Goal: Task Accomplishment & Management: Manage account settings

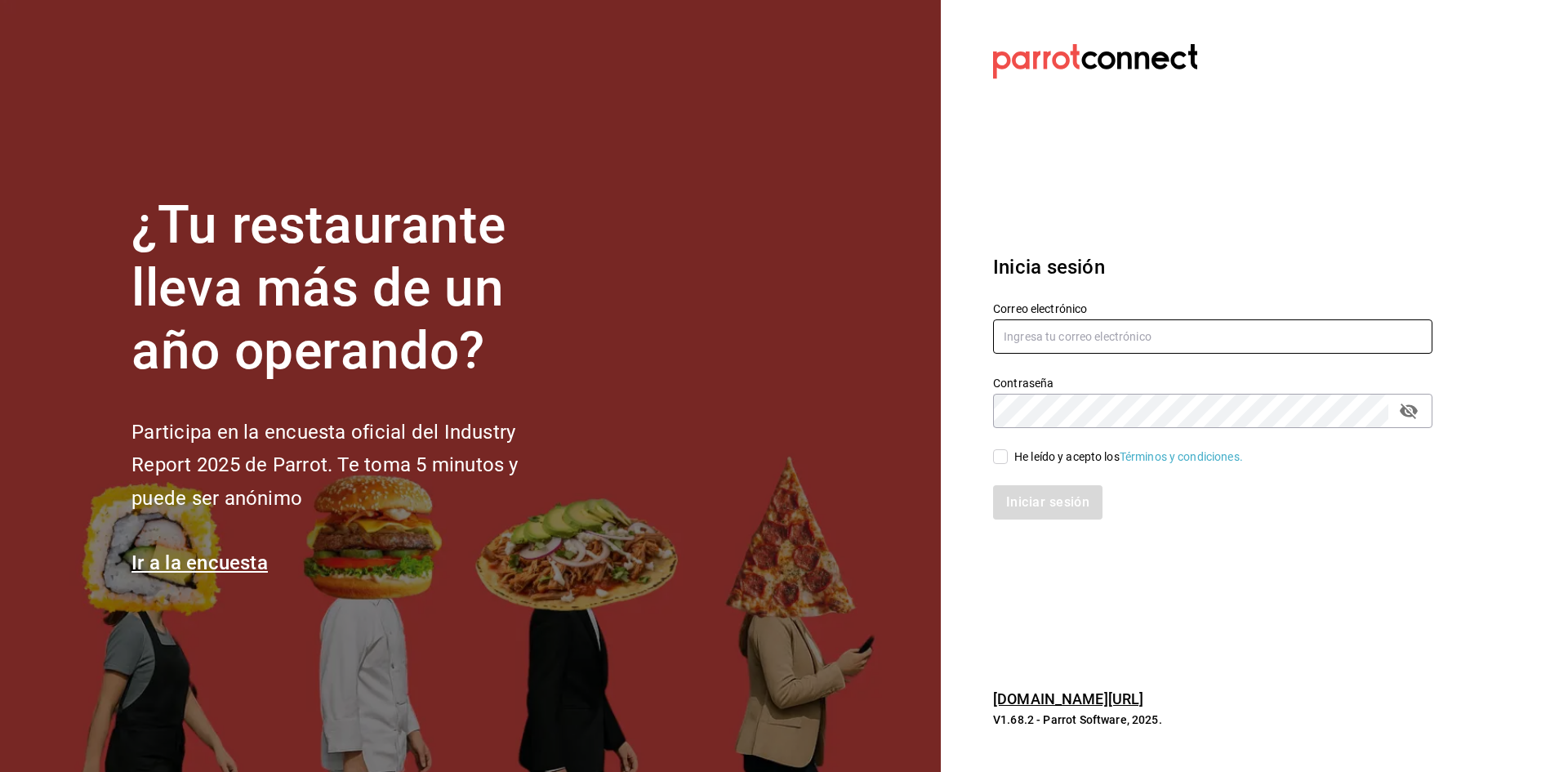
type input "[PERSON_NAME][EMAIL_ADDRESS][DOMAIN_NAME]"
click at [1040, 461] on div "He leído y acepto los Términos y condiciones." at bounding box center [1128, 457] width 228 height 17
click at [1007, 461] on input "He leído y acepto los Términos y condiciones." at bounding box center [1000, 456] width 14 height 14
checkbox input "true"
click at [1035, 504] on button "Iniciar sesión" at bounding box center [1049, 503] width 111 height 34
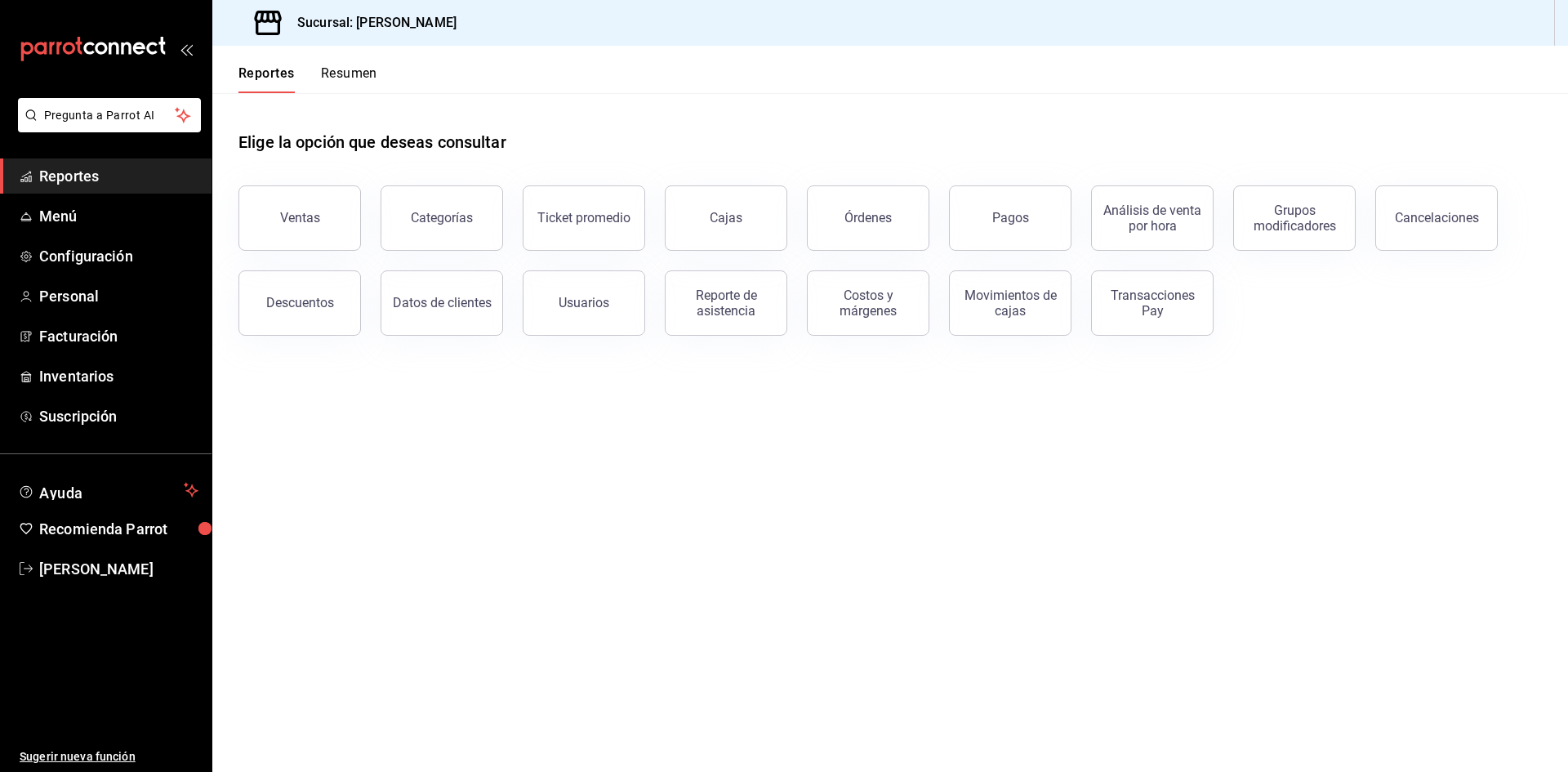
click at [340, 71] on button "Resumen" at bounding box center [349, 78] width 56 height 28
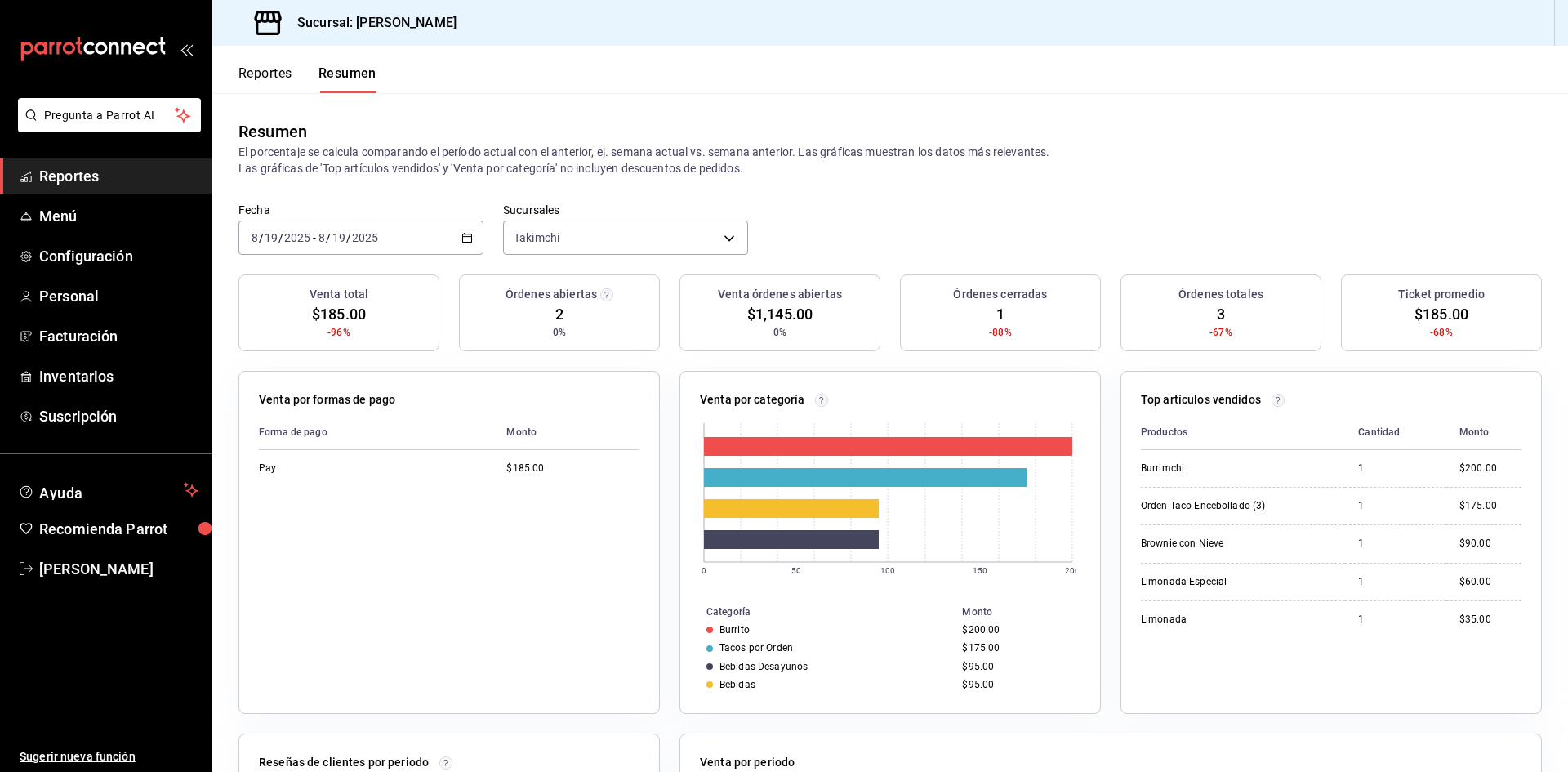
click at [283, 80] on button "Reportes" at bounding box center [265, 78] width 53 height 28
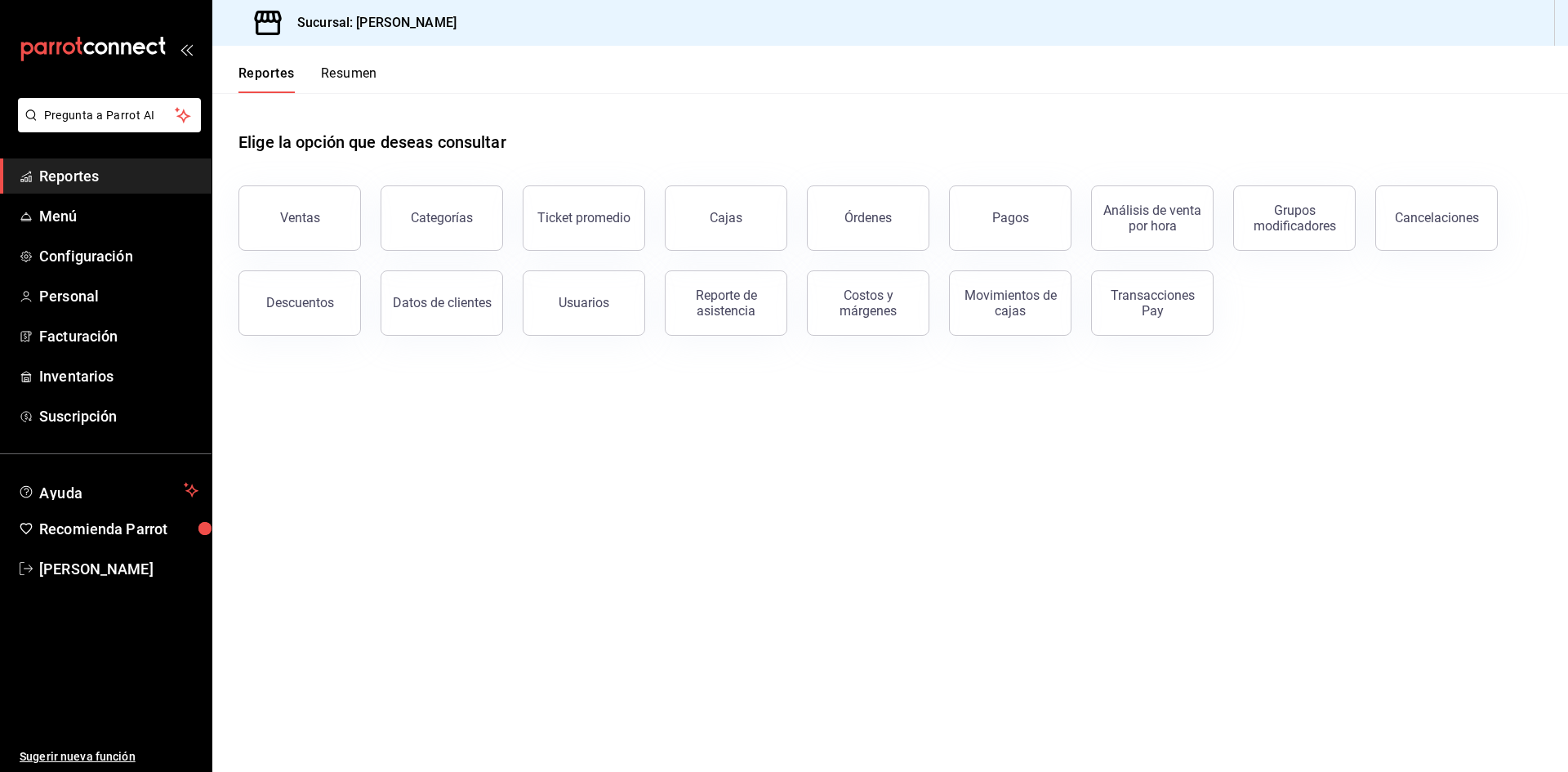
click at [890, 220] on button "Órdenes" at bounding box center [868, 218] width 122 height 65
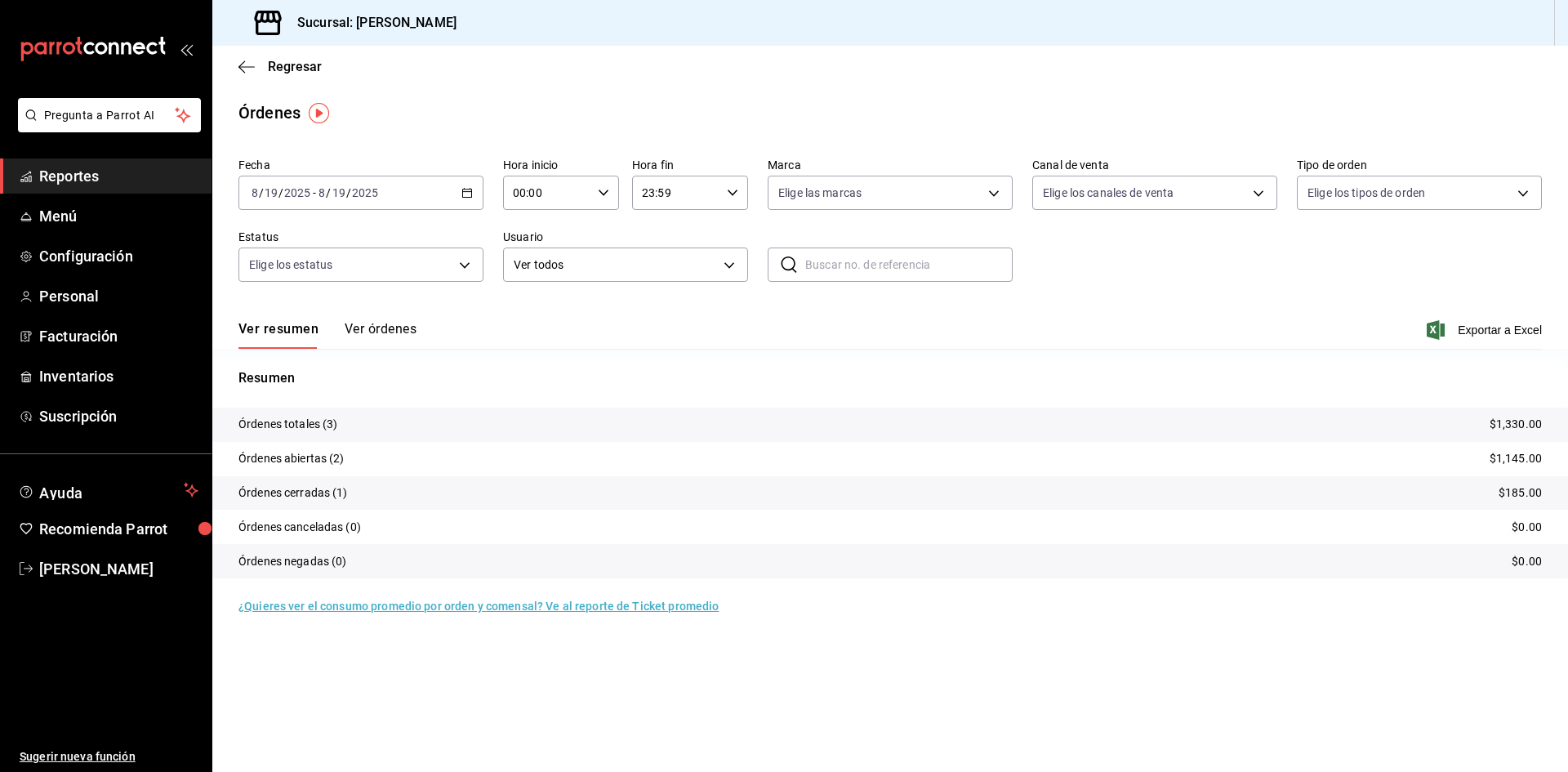
click at [375, 329] on button "Ver órdenes" at bounding box center [380, 334] width 72 height 28
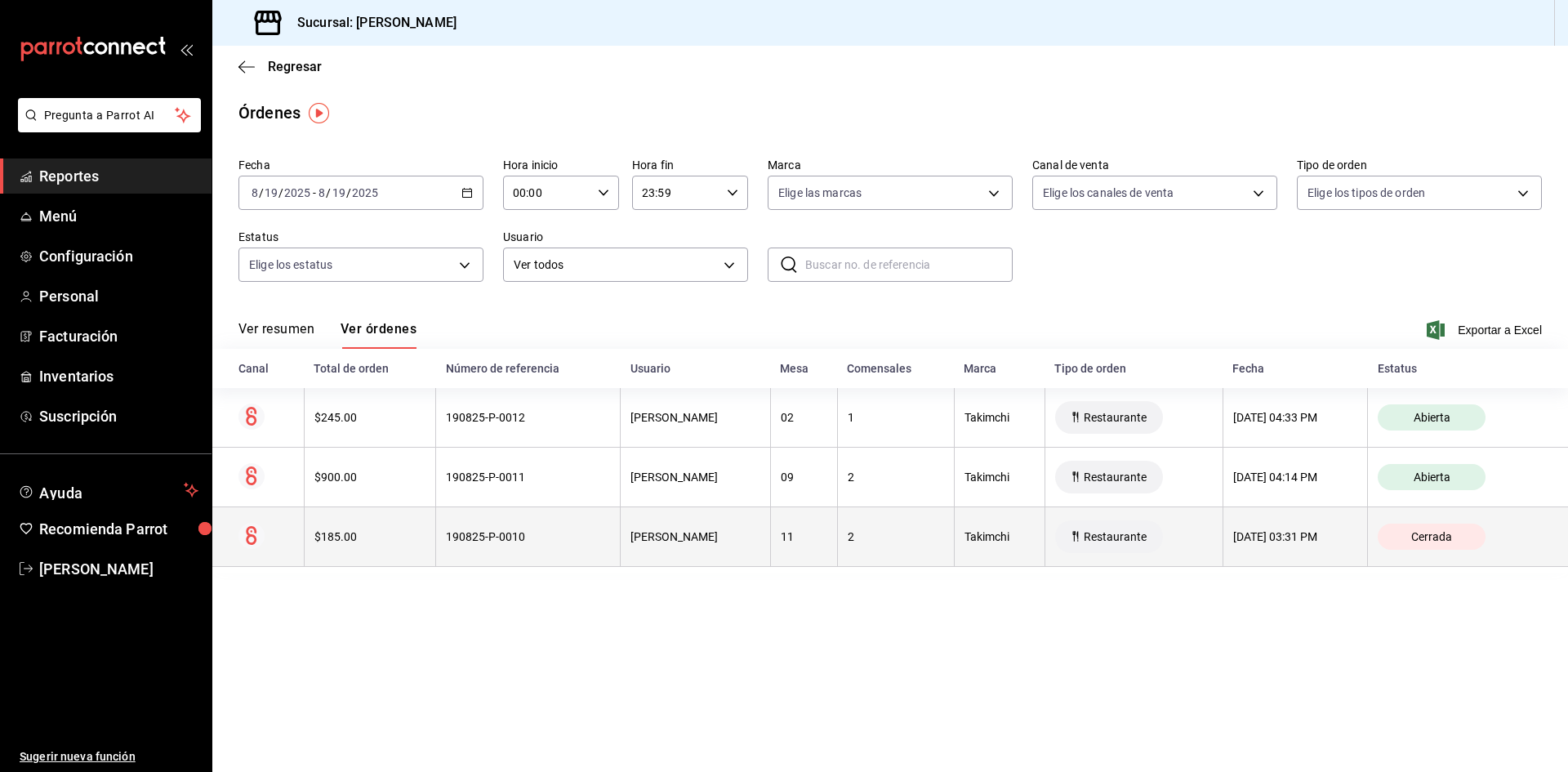
click at [361, 538] on div "$185.00" at bounding box center [370, 537] width 111 height 13
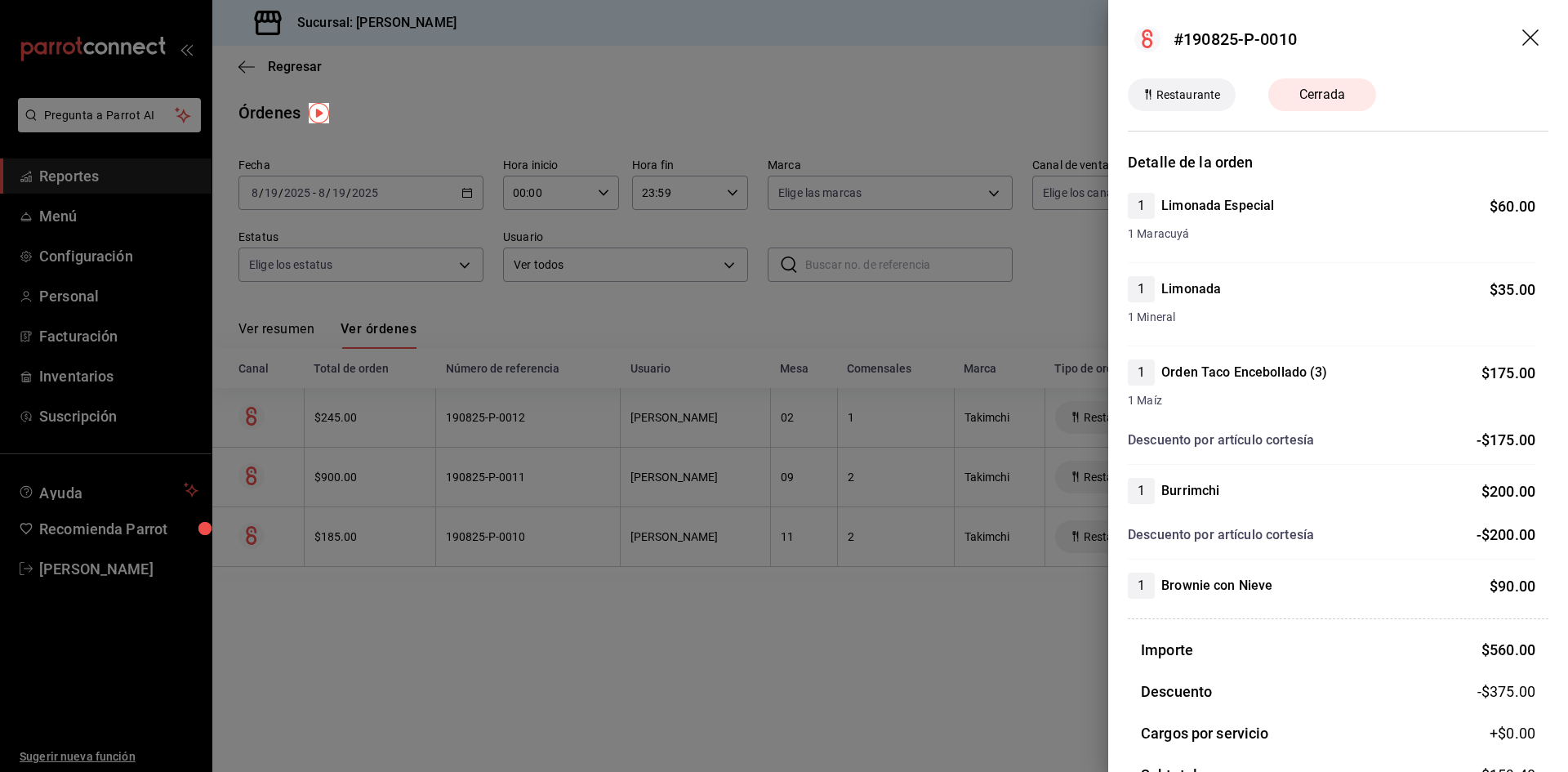
click at [1525, 34] on icon "drag" at bounding box center [1532, 39] width 20 height 20
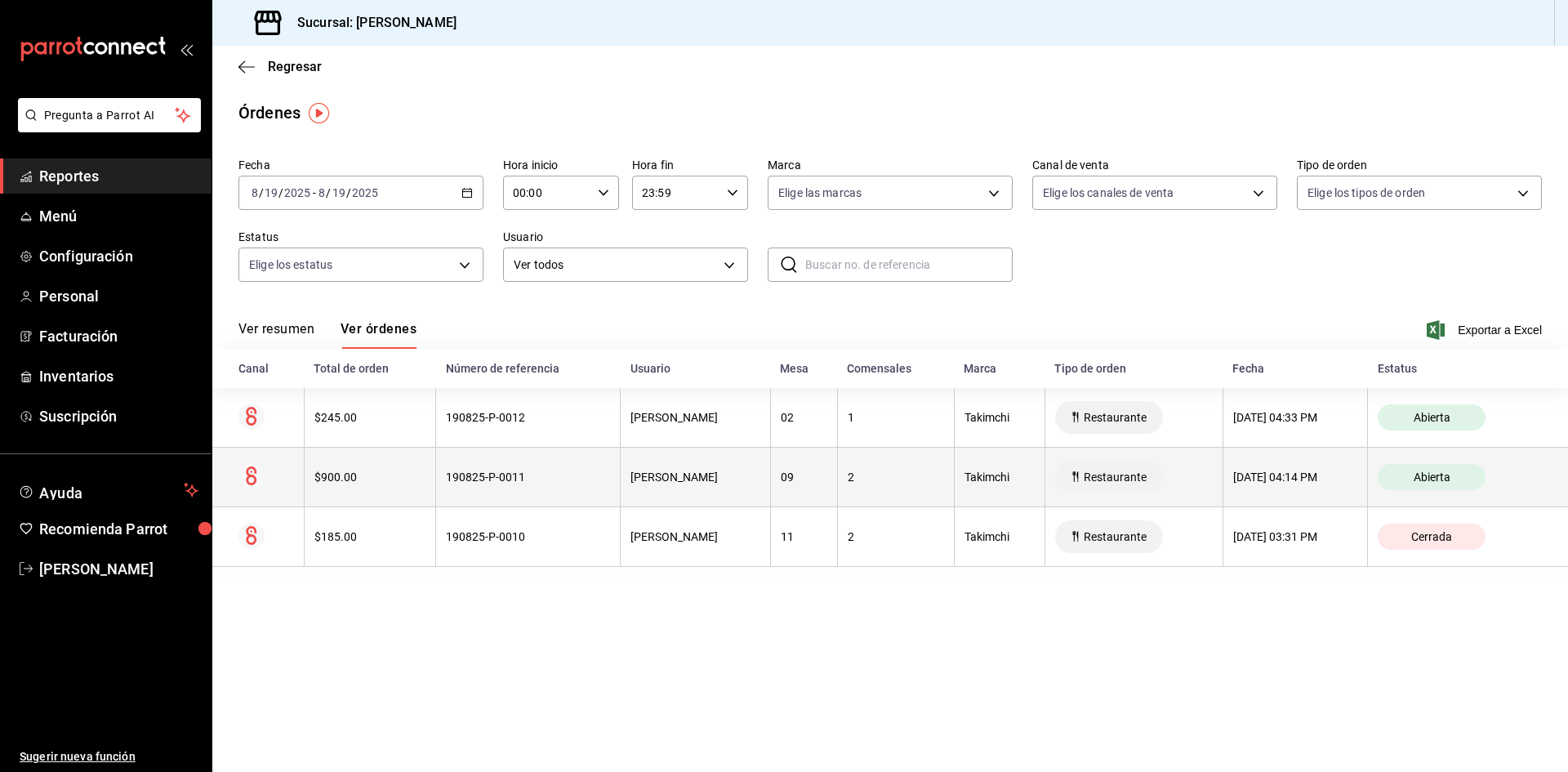
click at [349, 461] on th "$900.00" at bounding box center [370, 478] width 132 height 59
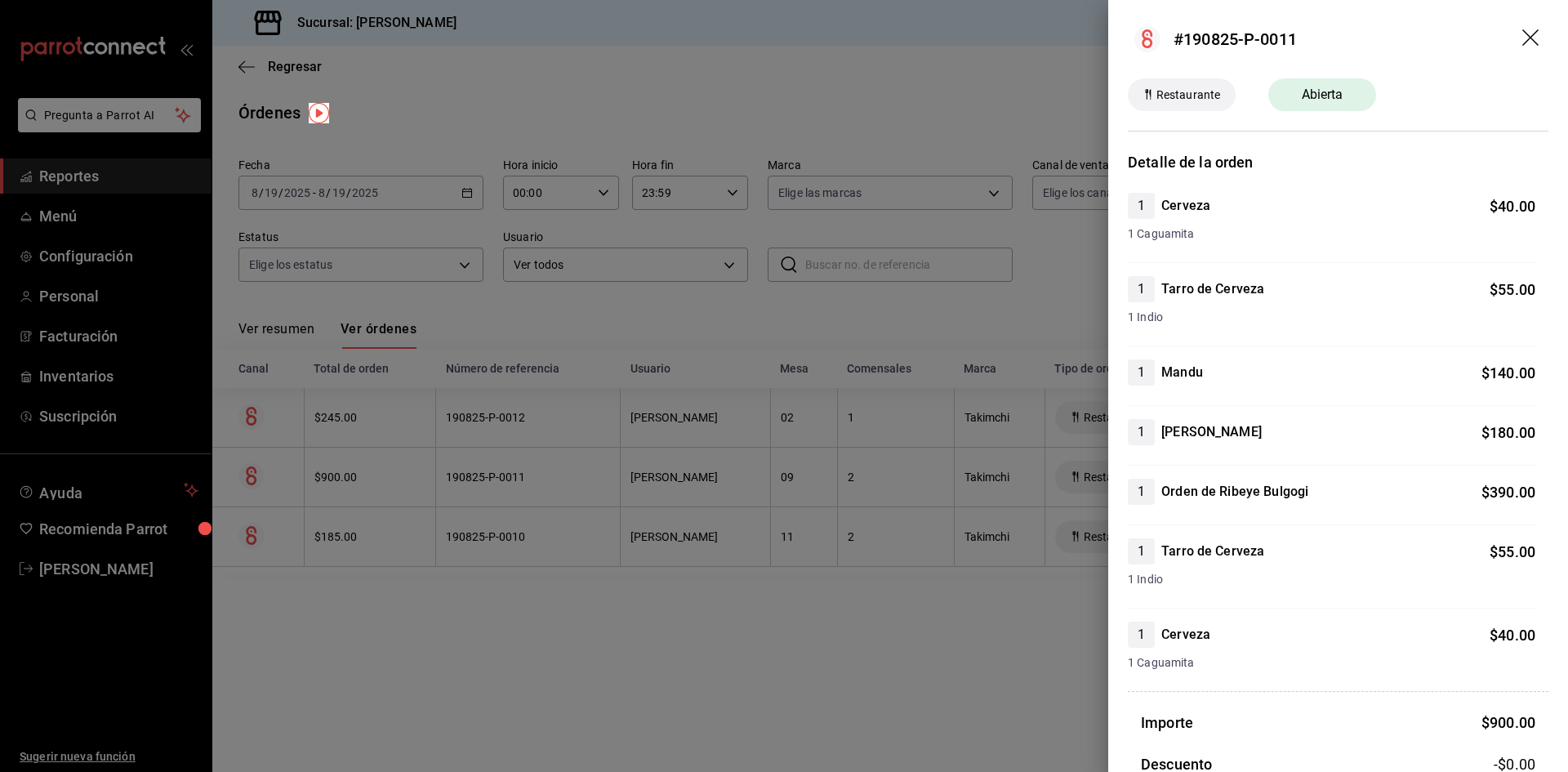
click at [1522, 34] on icon "drag" at bounding box center [1530, 37] width 16 height 16
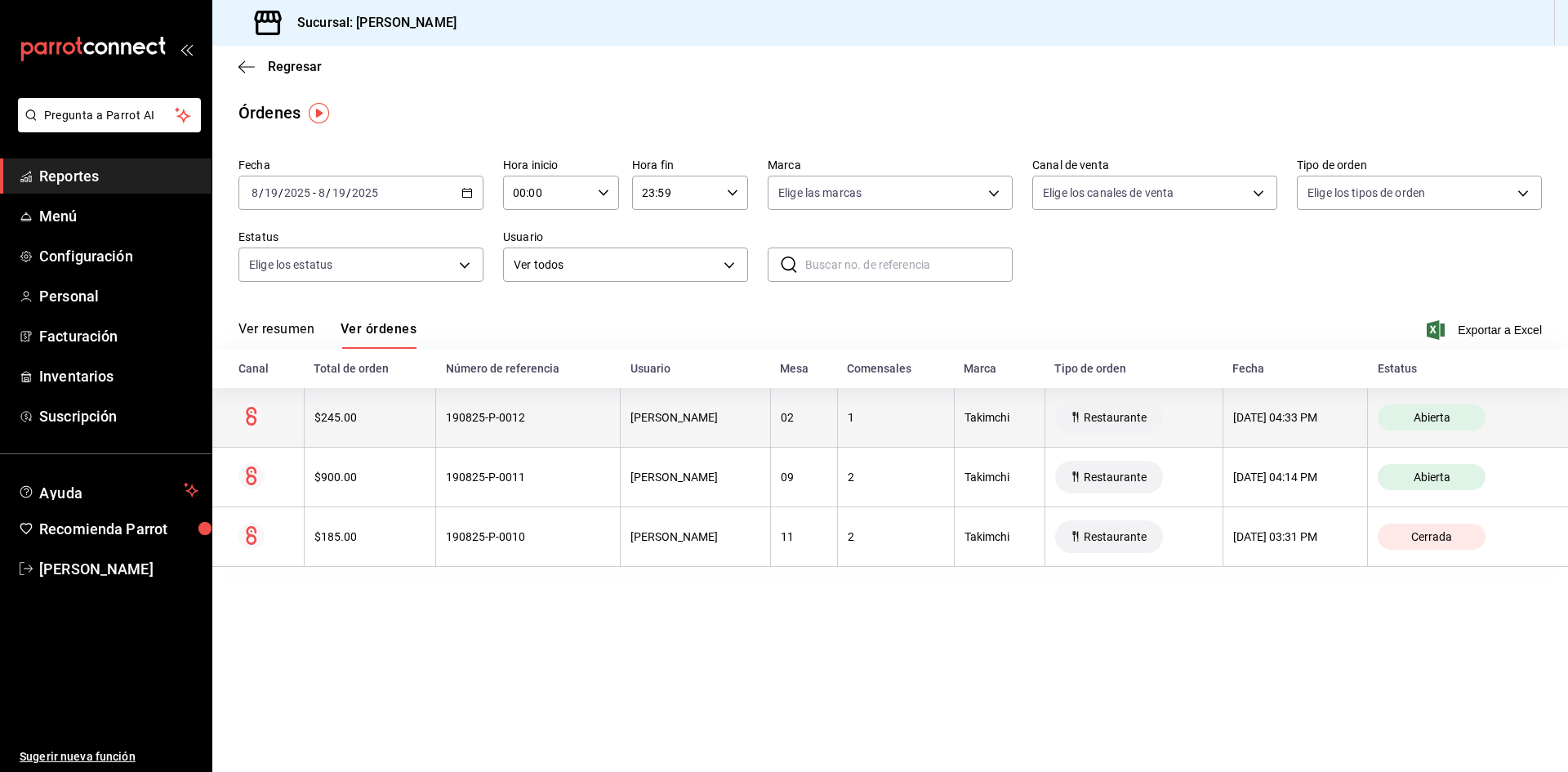
click at [410, 415] on div "$245.00" at bounding box center [370, 418] width 111 height 13
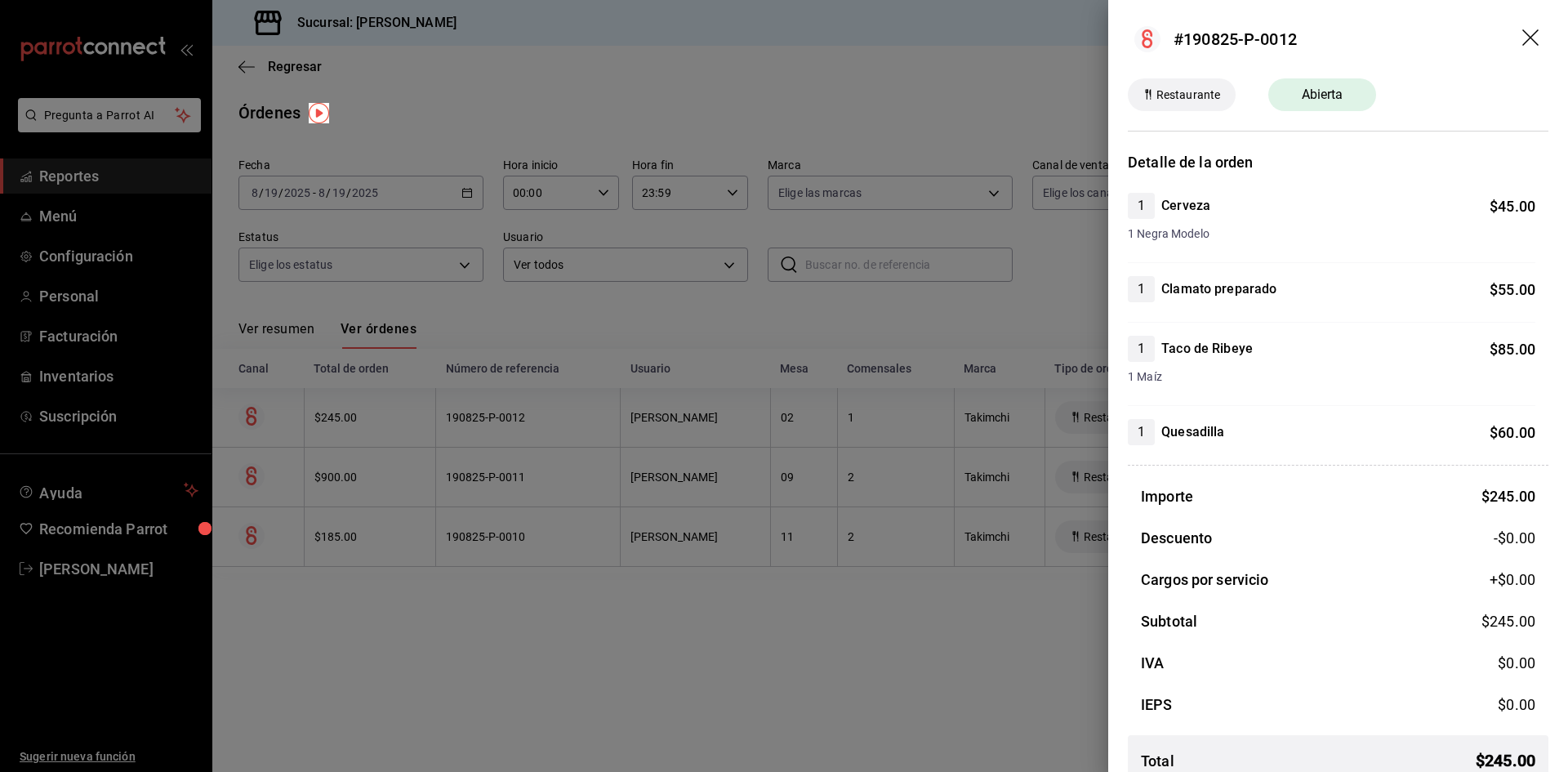
click at [1522, 36] on icon "drag" at bounding box center [1532, 39] width 20 height 20
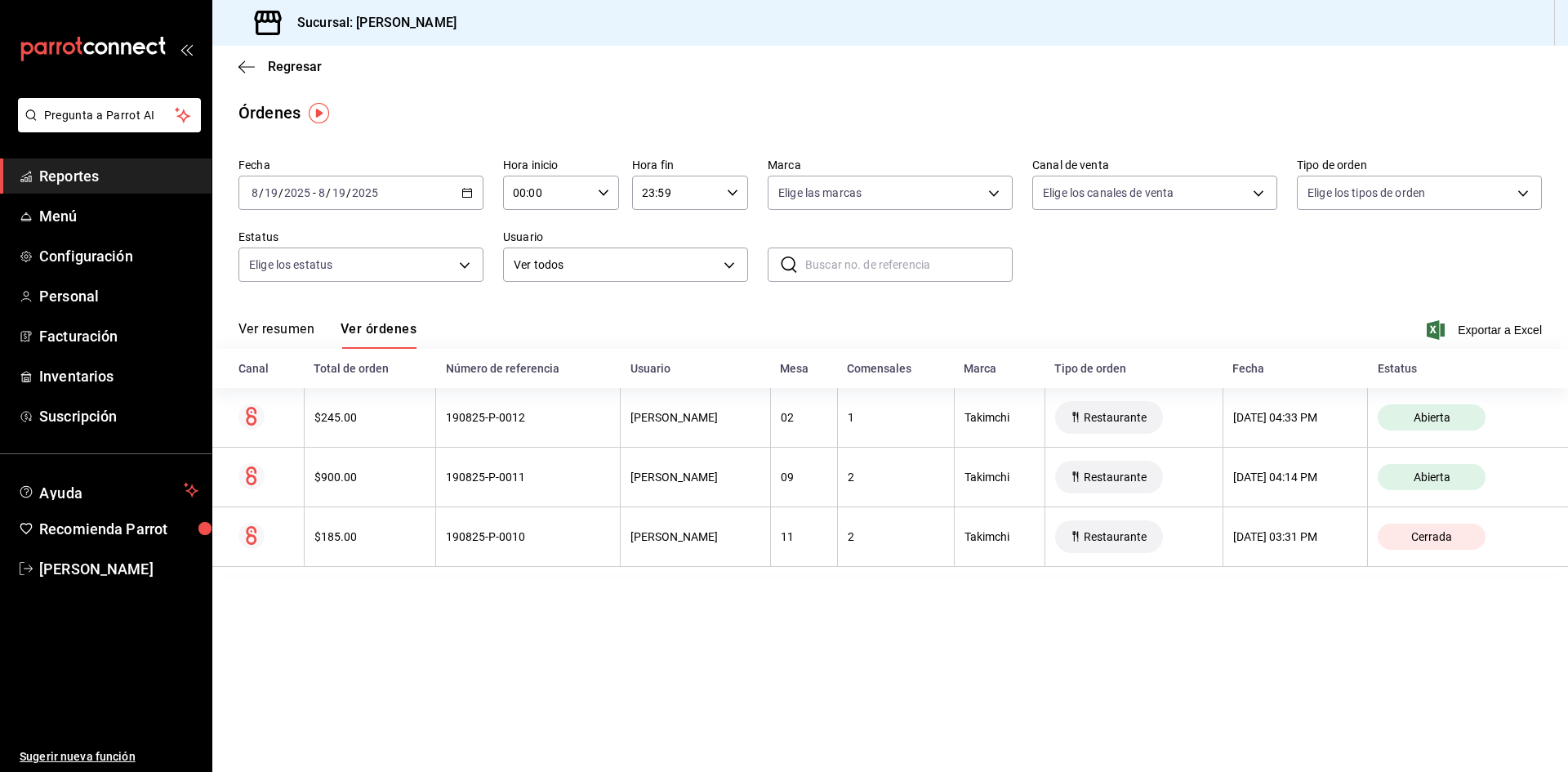
click at [238, 64] on div "Regresar" at bounding box center [890, 67] width 1356 height 42
click at [246, 70] on icon "button" at bounding box center [246, 66] width 16 height 14
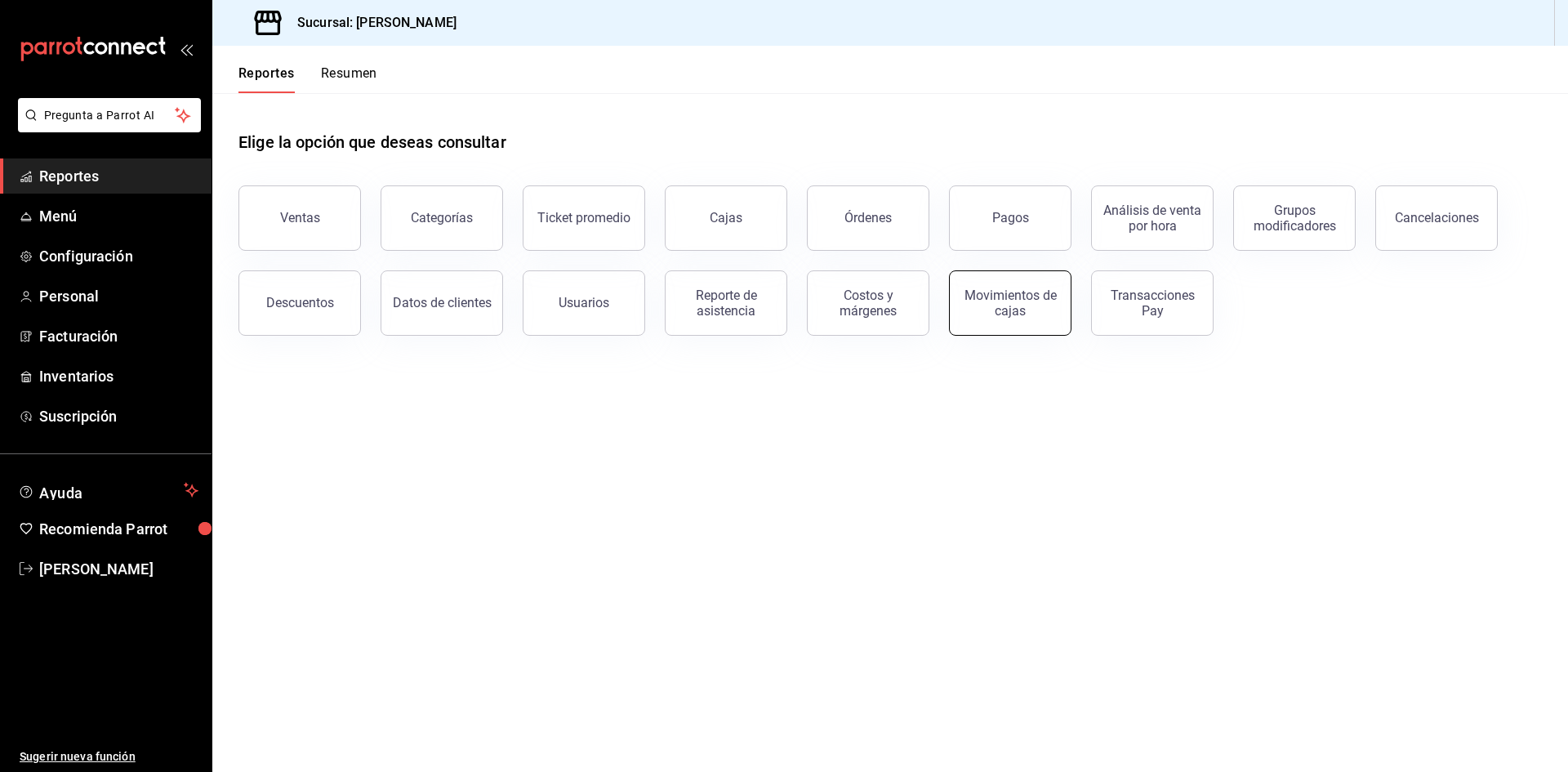
click at [1011, 296] on div "Movimientos de cajas" at bounding box center [1010, 303] width 101 height 31
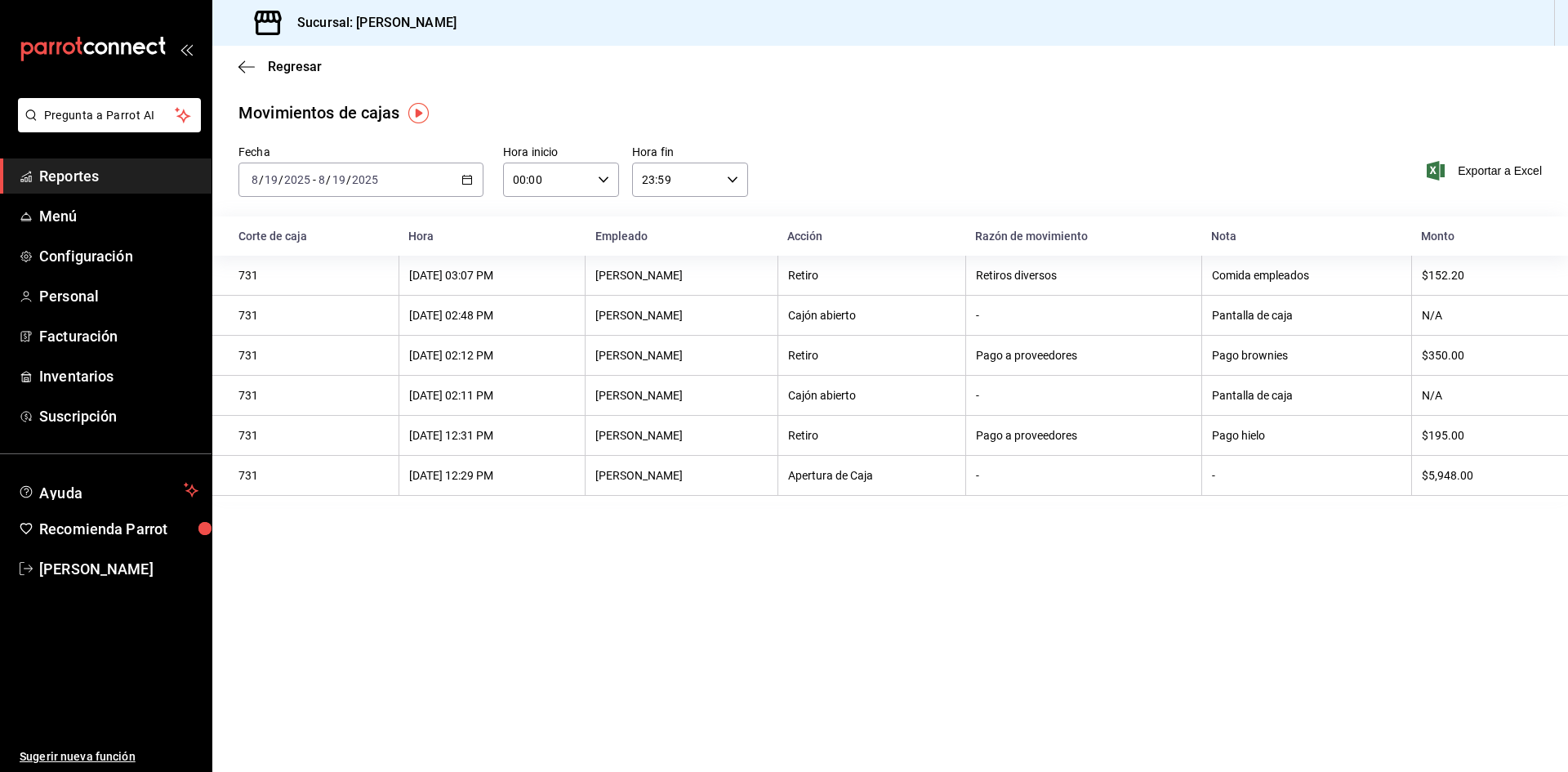
click at [474, 186] on div "[DATE] [DATE] - [DATE] [DATE]" at bounding box center [361, 180] width 245 height 34
click at [350, 264] on span "Ayer" at bounding box center [315, 266] width 127 height 17
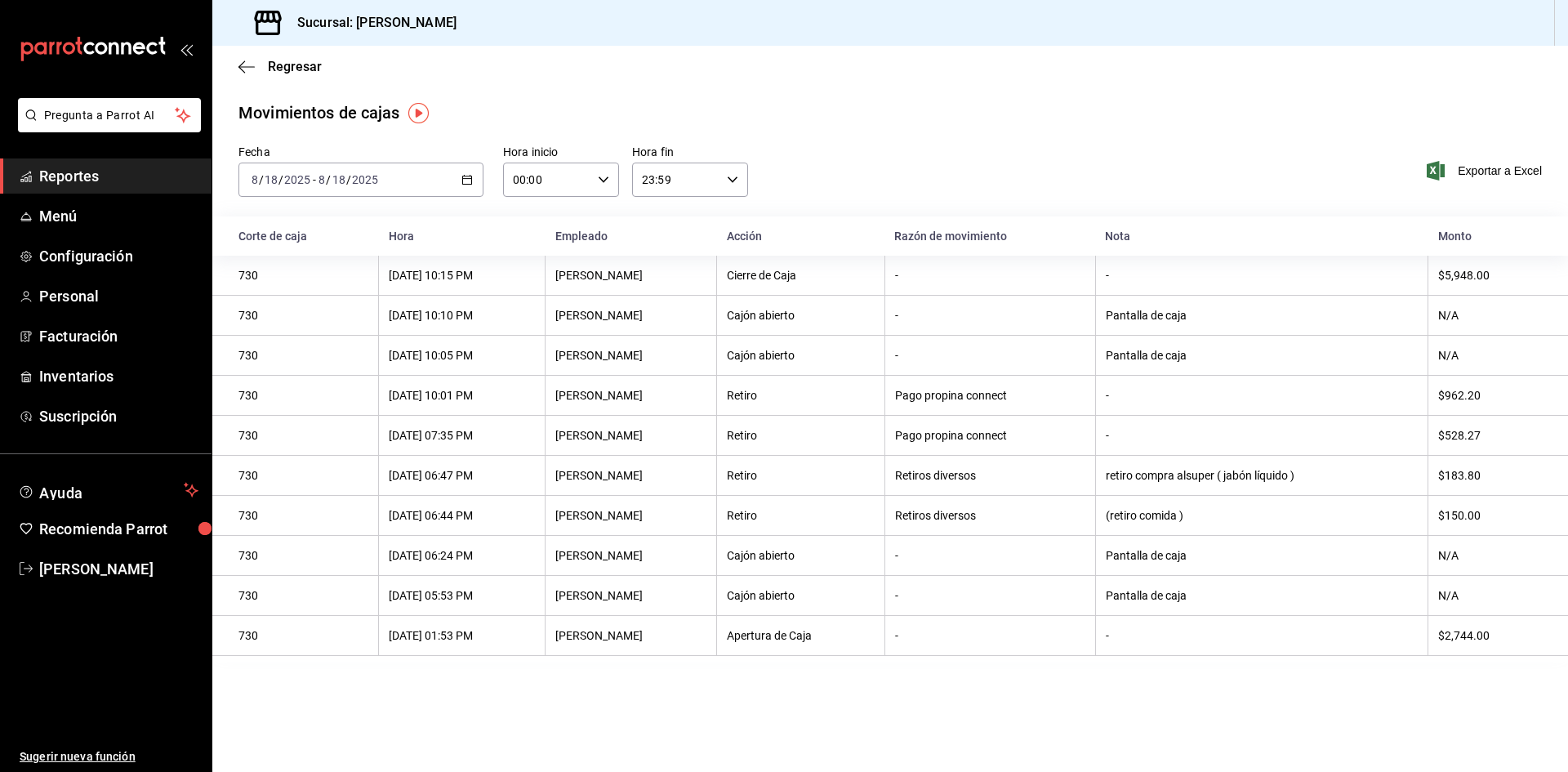
click at [465, 186] on div "[DATE] [DATE] - [DATE] [DATE]" at bounding box center [361, 180] width 245 height 34
click at [318, 230] on span "Hoy" at bounding box center [315, 229] width 127 height 17
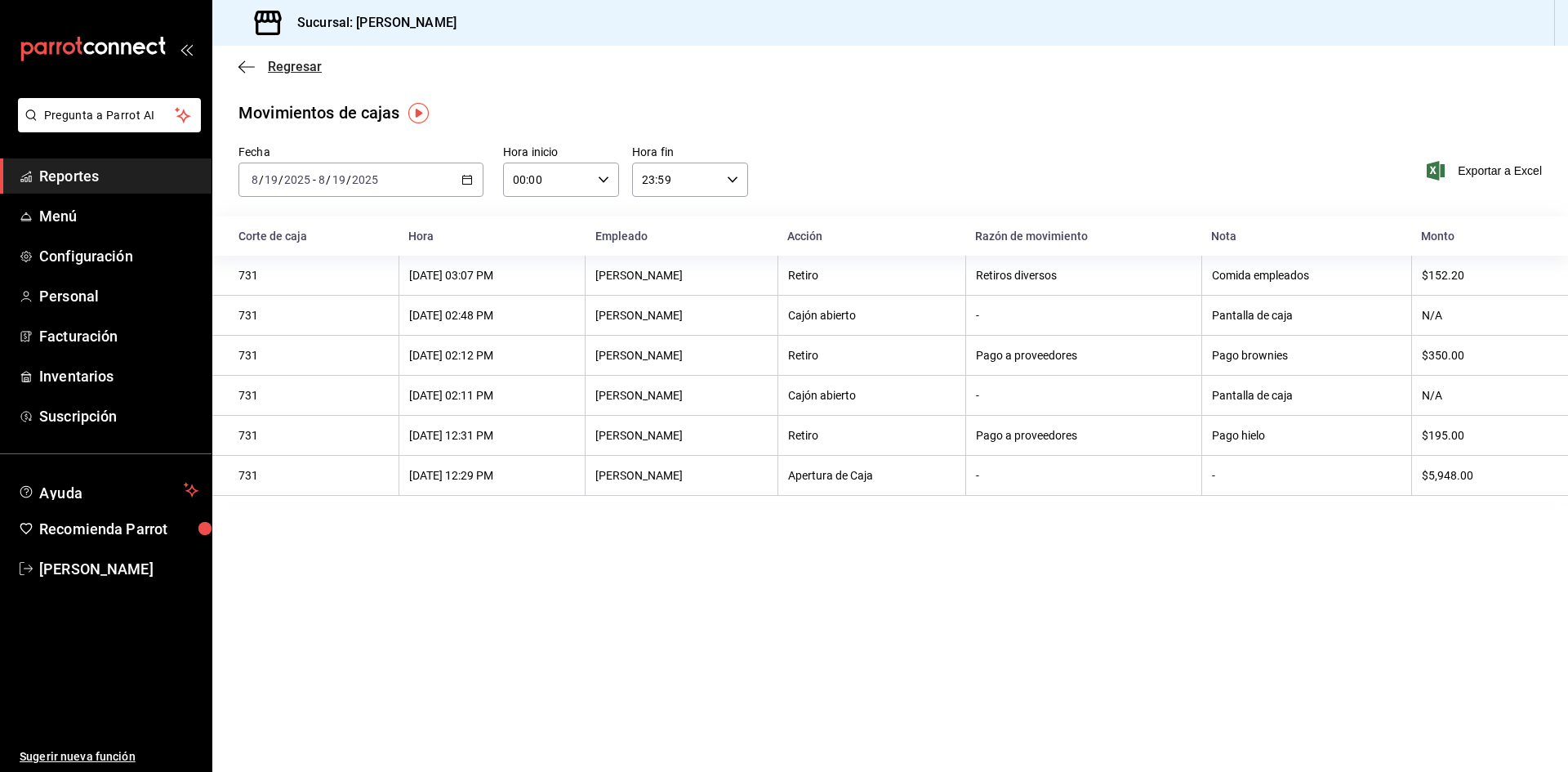
click at [245, 65] on icon "button" at bounding box center [246, 66] width 16 height 14
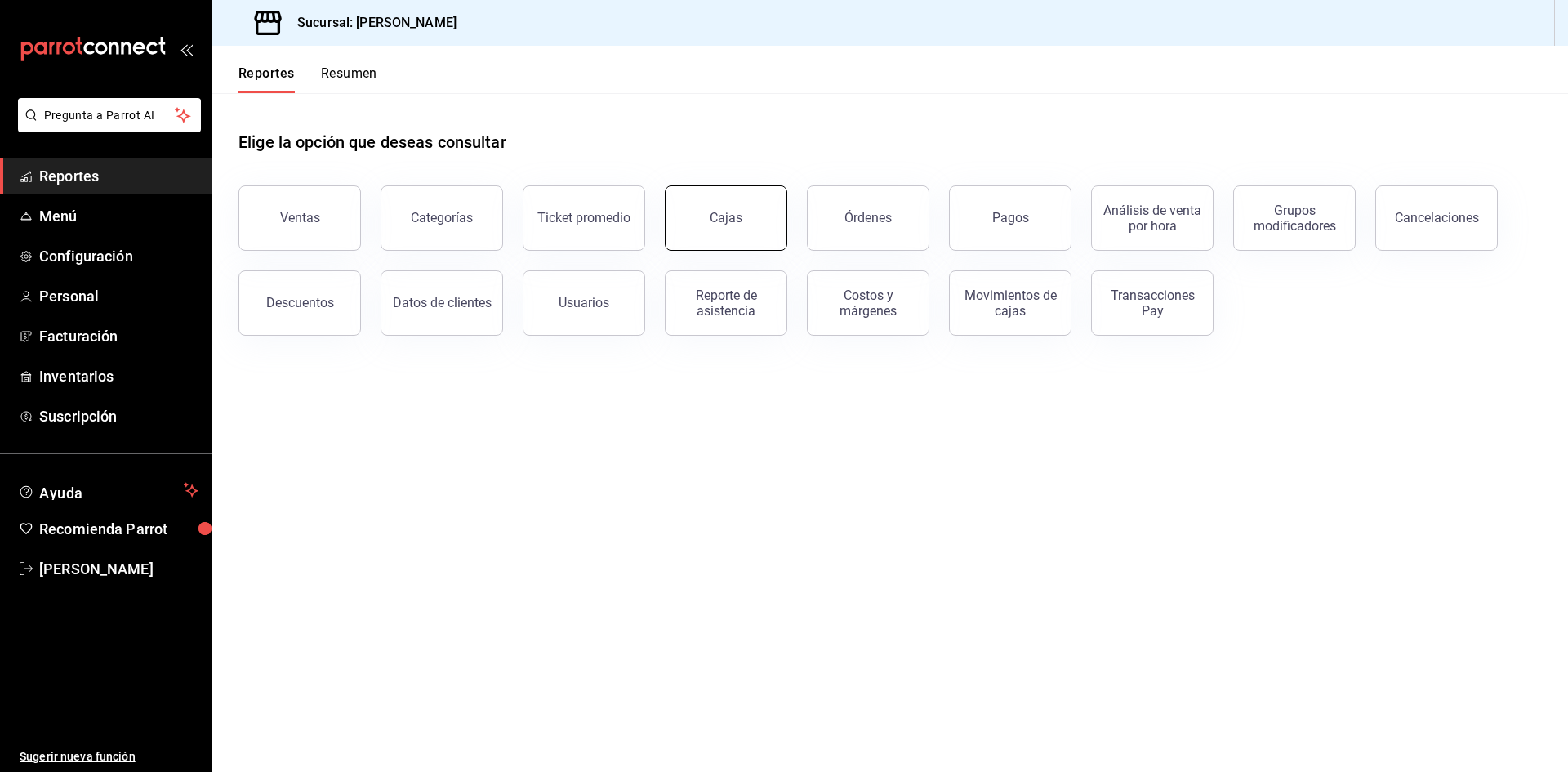
click at [724, 230] on button "Cajas" at bounding box center [726, 218] width 122 height 65
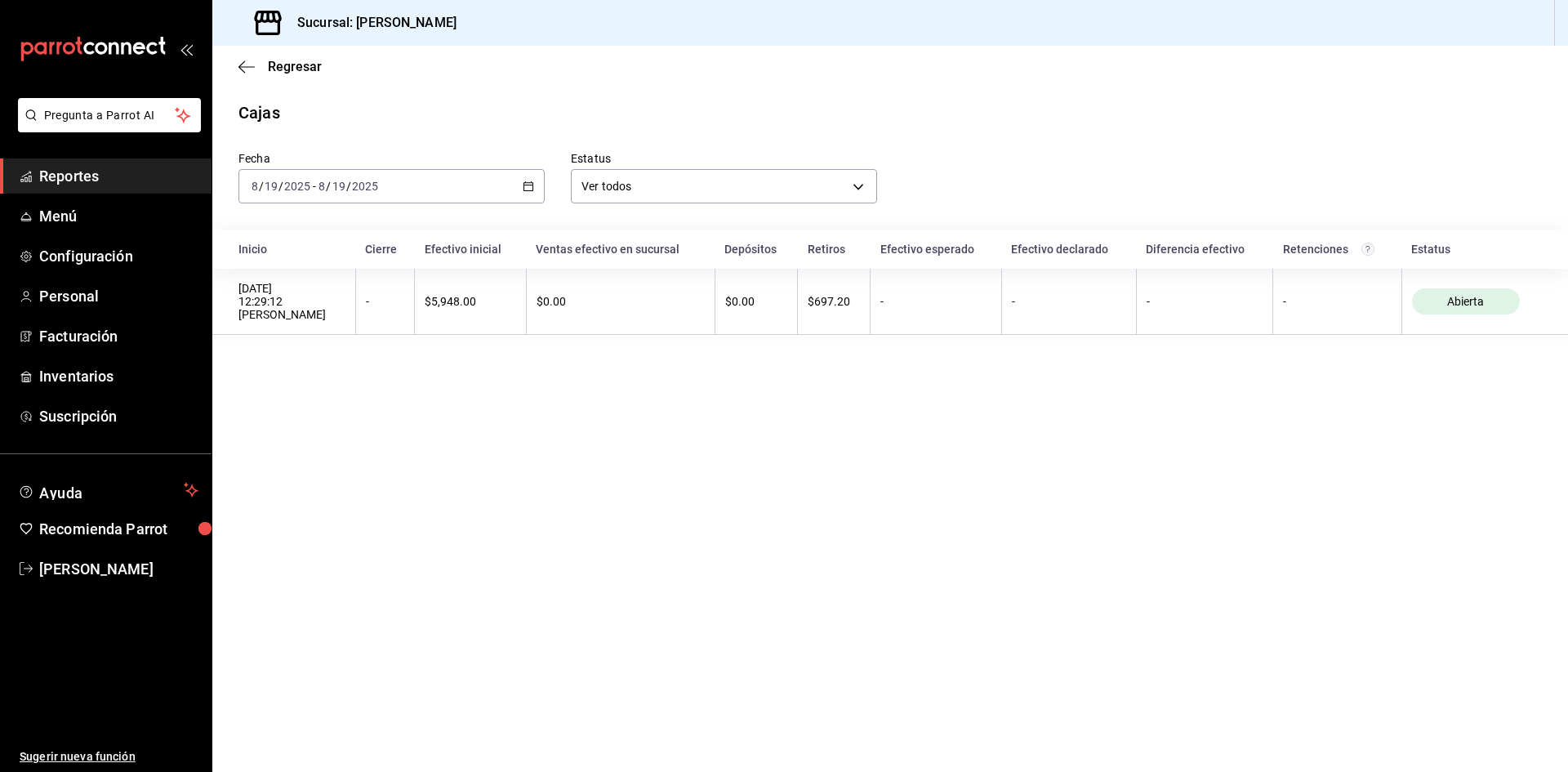
click at [527, 185] on icon "button" at bounding box center [528, 186] width 11 height 11
click at [363, 418] on span "Rango de fechas" at bounding box center [315, 419] width 127 height 17
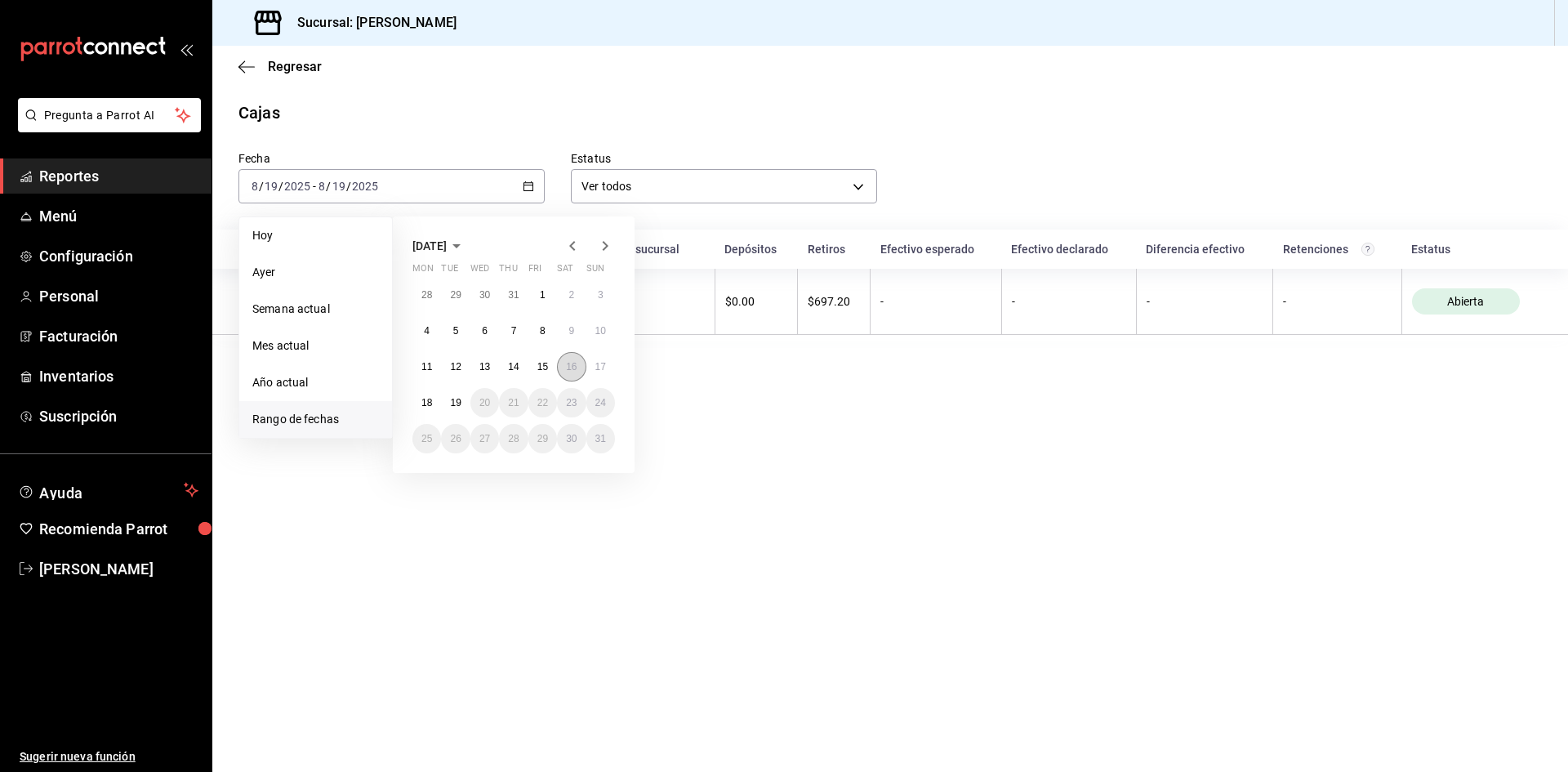
drag, startPoint x: 578, startPoint y: 364, endPoint x: 567, endPoint y: 368, distance: 11.7
click at [578, 364] on button "16" at bounding box center [571, 367] width 29 height 30
click at [459, 402] on abbr "19" at bounding box center [455, 403] width 11 height 11
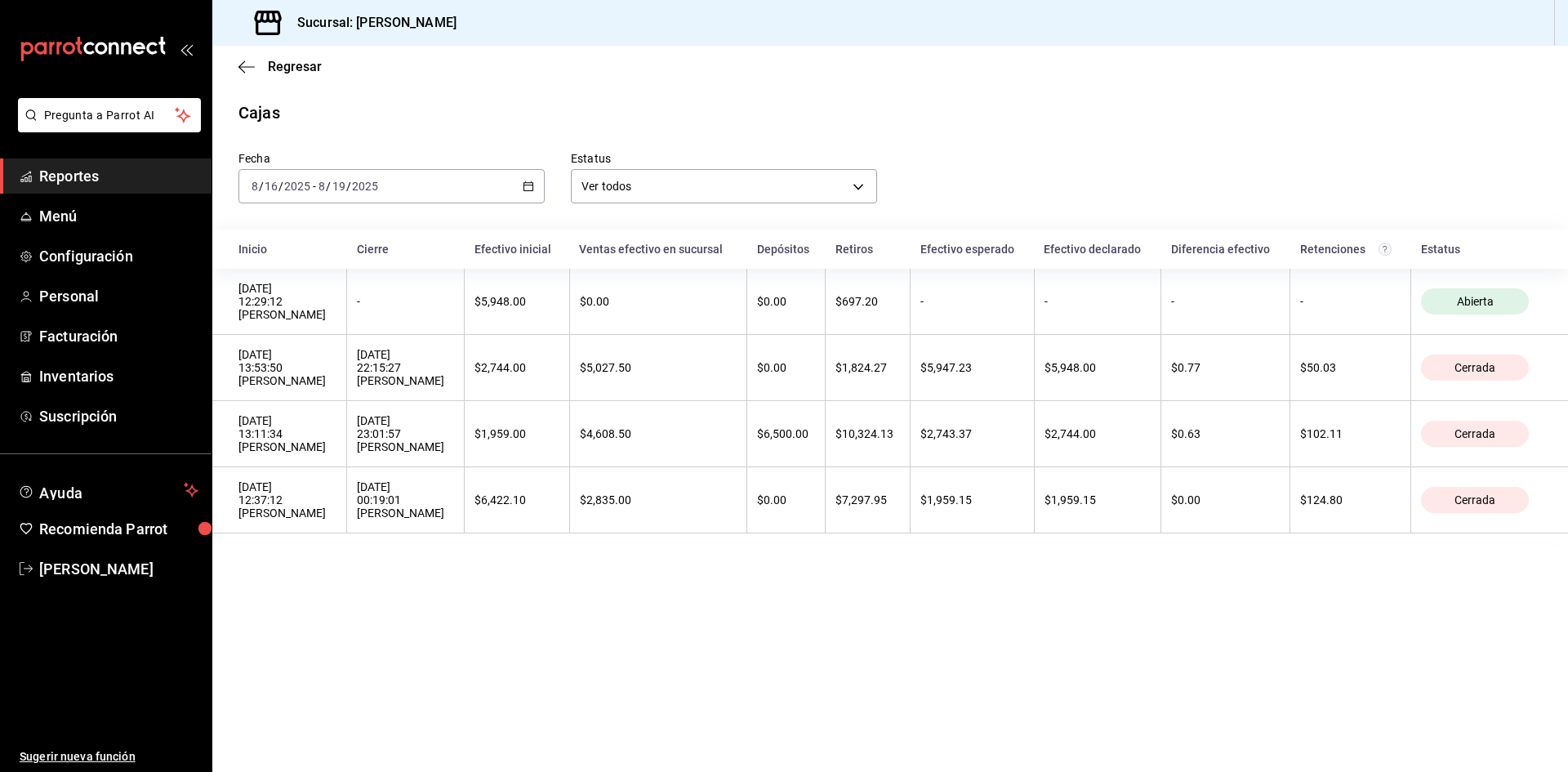
click at [569, 633] on main "Regresar Cajas Fecha [DATE] [DATE] - [DATE] [DATE] Estatus Ver todos ALL Inicio…" at bounding box center [890, 409] width 1356 height 726
